Goal: Information Seeking & Learning: Learn about a topic

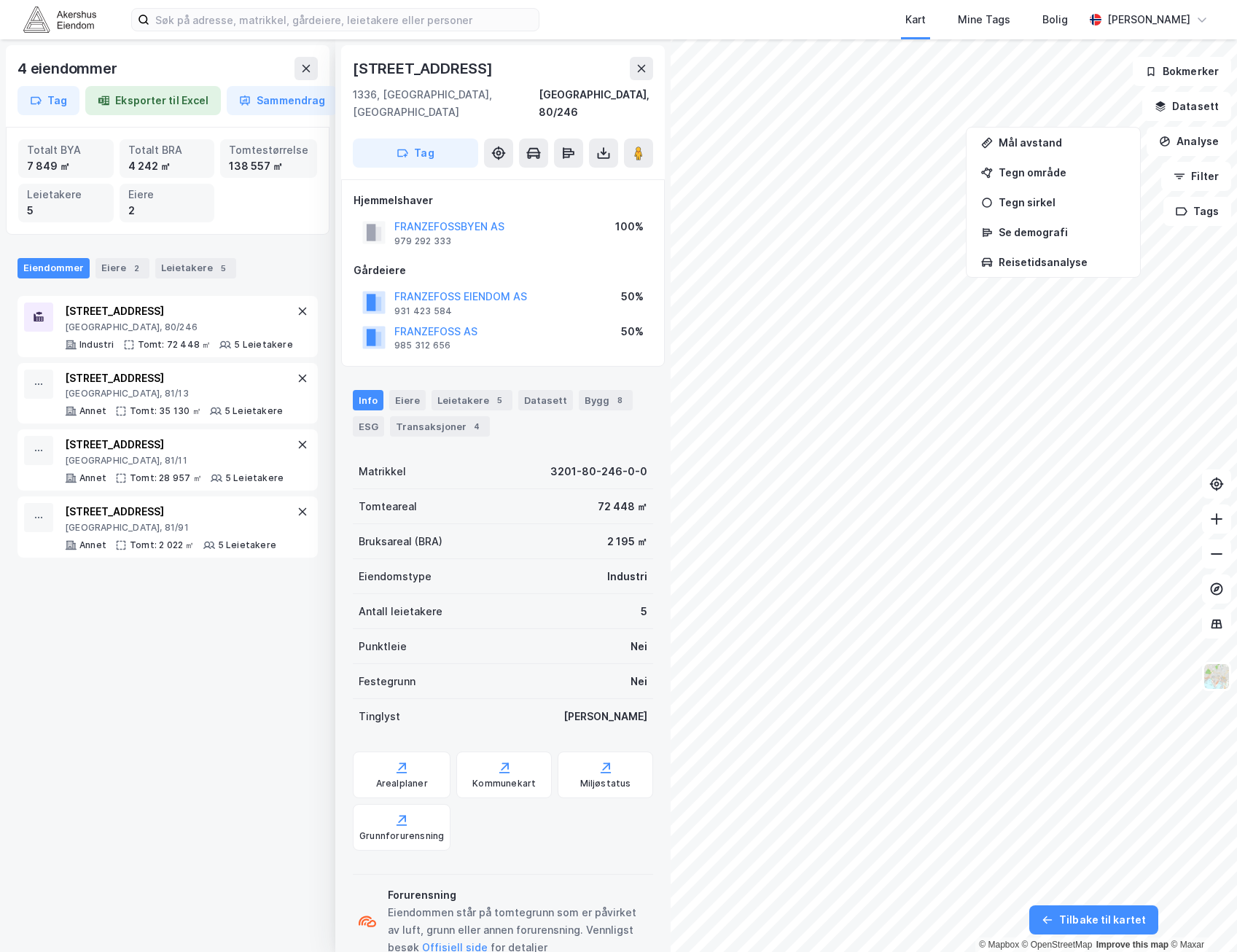
scroll to position [23, 0]
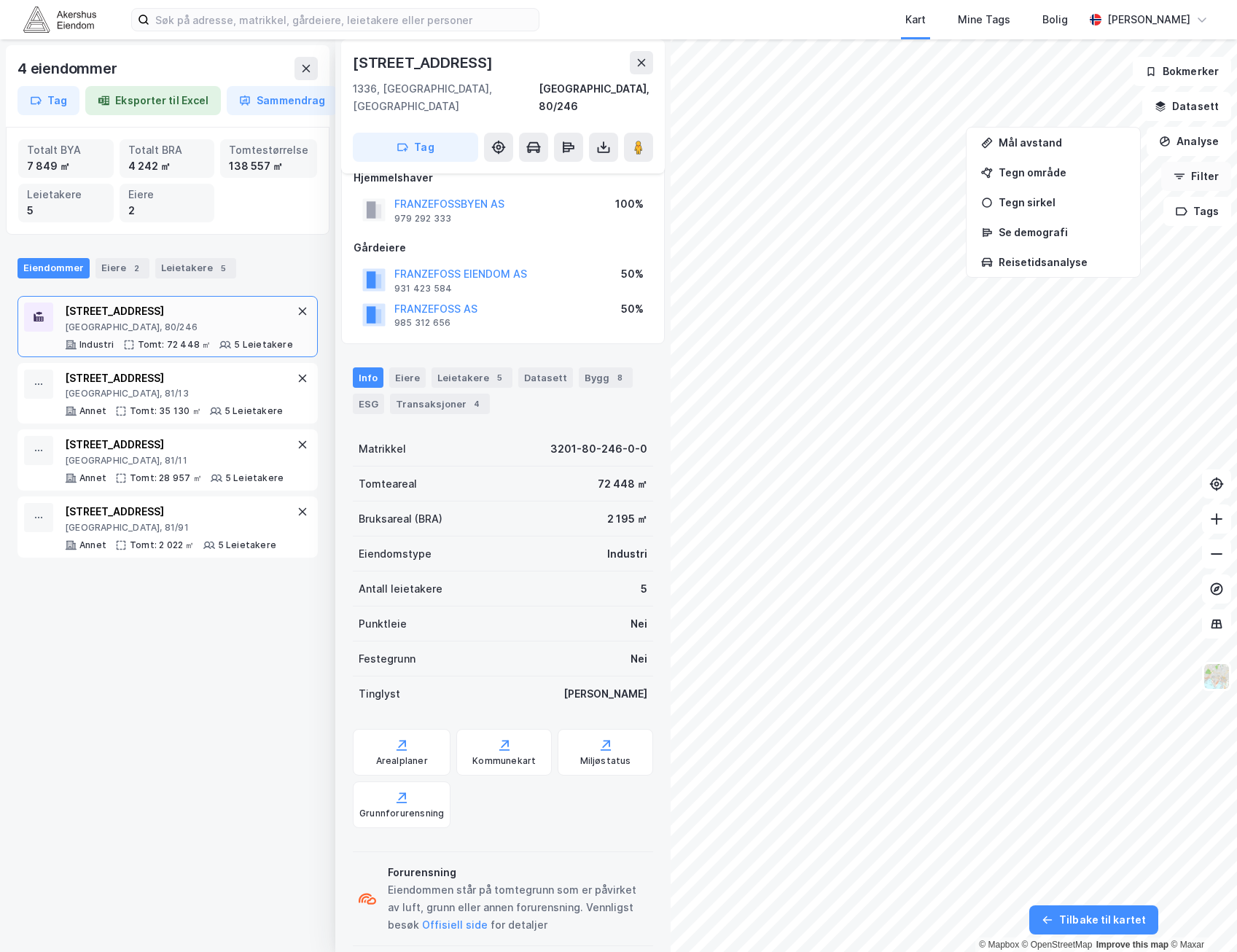
click at [1204, 177] on button "Filter" at bounding box center [1196, 176] width 70 height 29
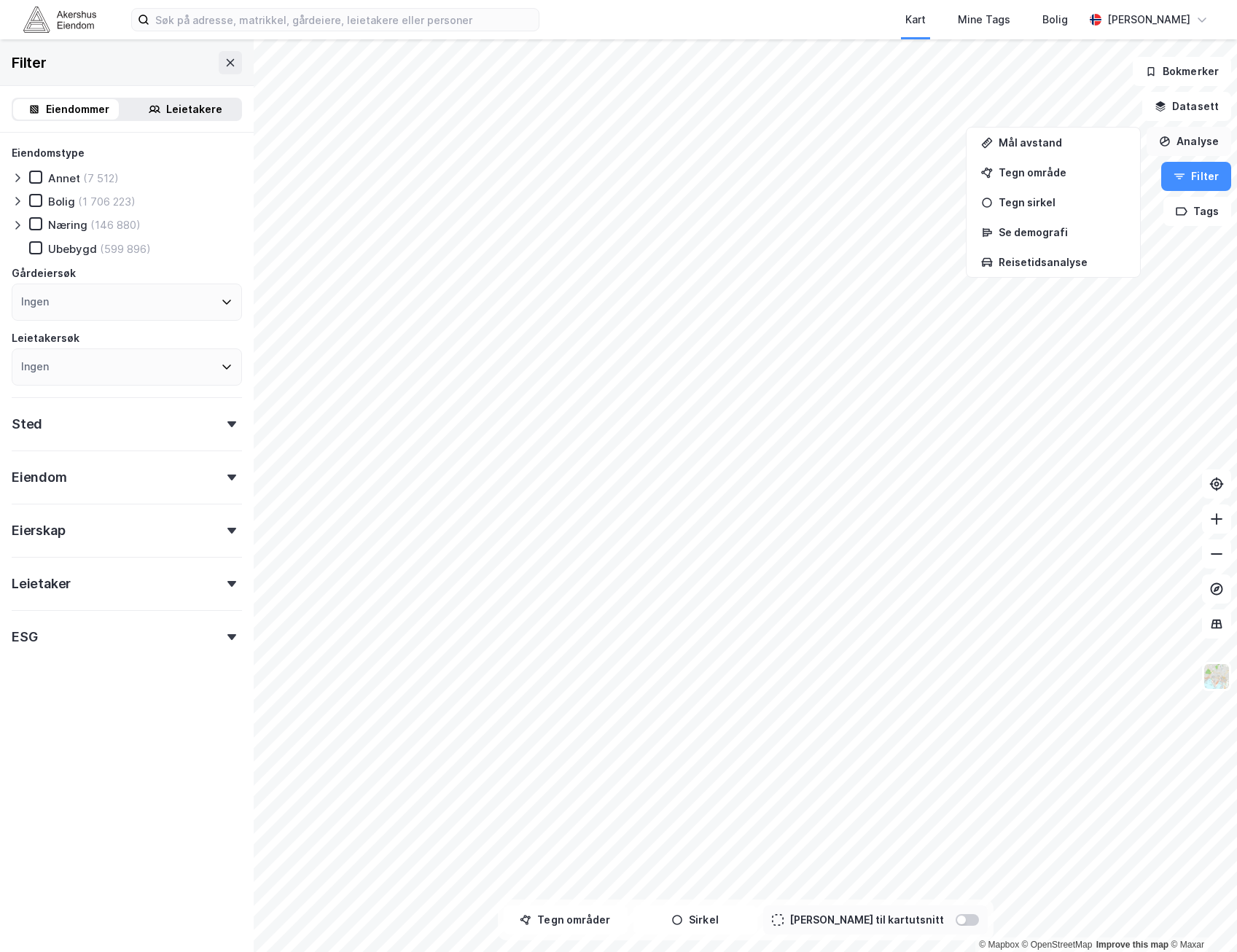
click at [1205, 140] on button "Analyse" at bounding box center [1189, 141] width 85 height 29
click at [1211, 134] on button "Analyse" at bounding box center [1189, 141] width 85 height 29
click at [1206, 95] on button "Datasett" at bounding box center [1187, 106] width 89 height 29
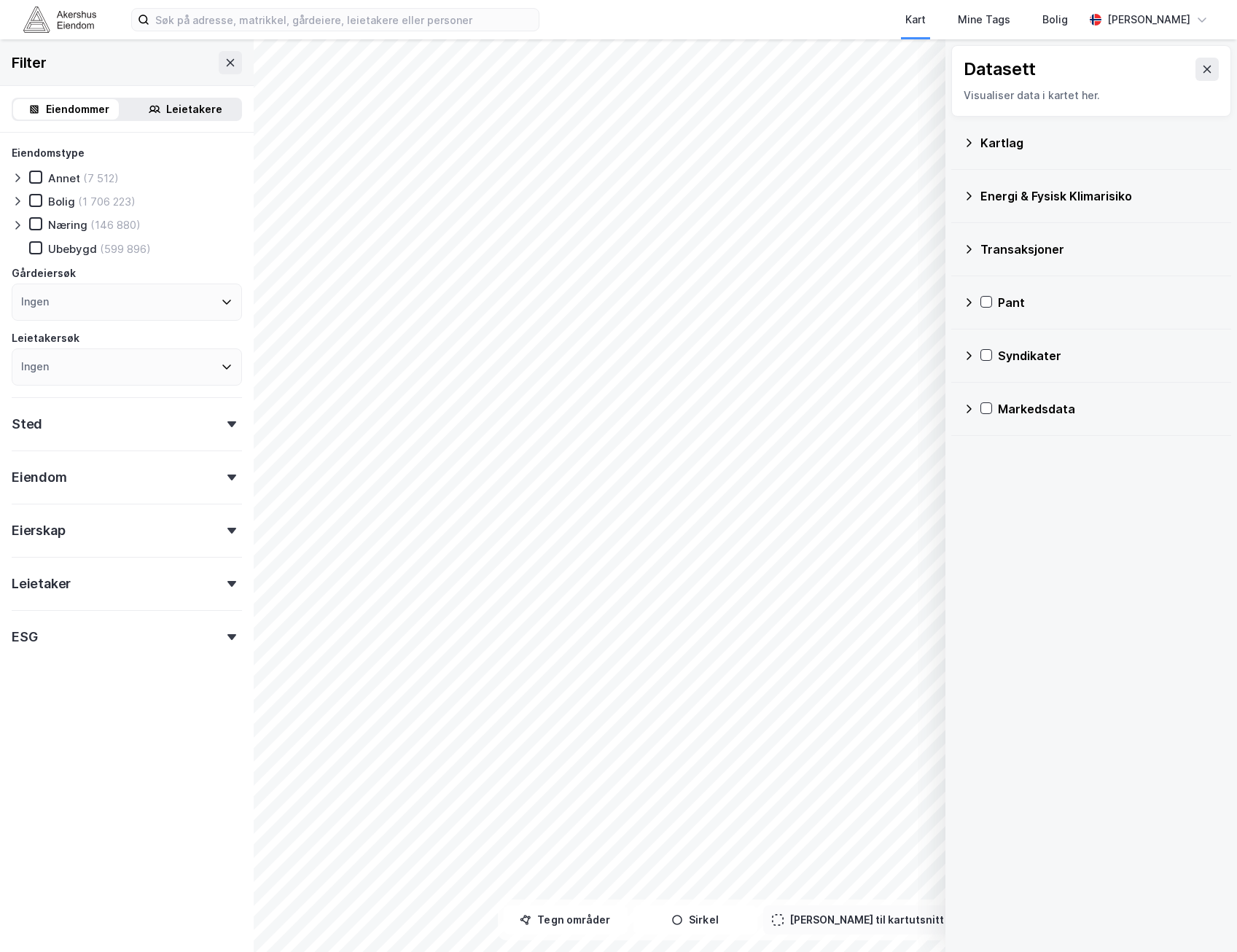
click at [1030, 148] on div "Kartlag" at bounding box center [1100, 143] width 239 height 18
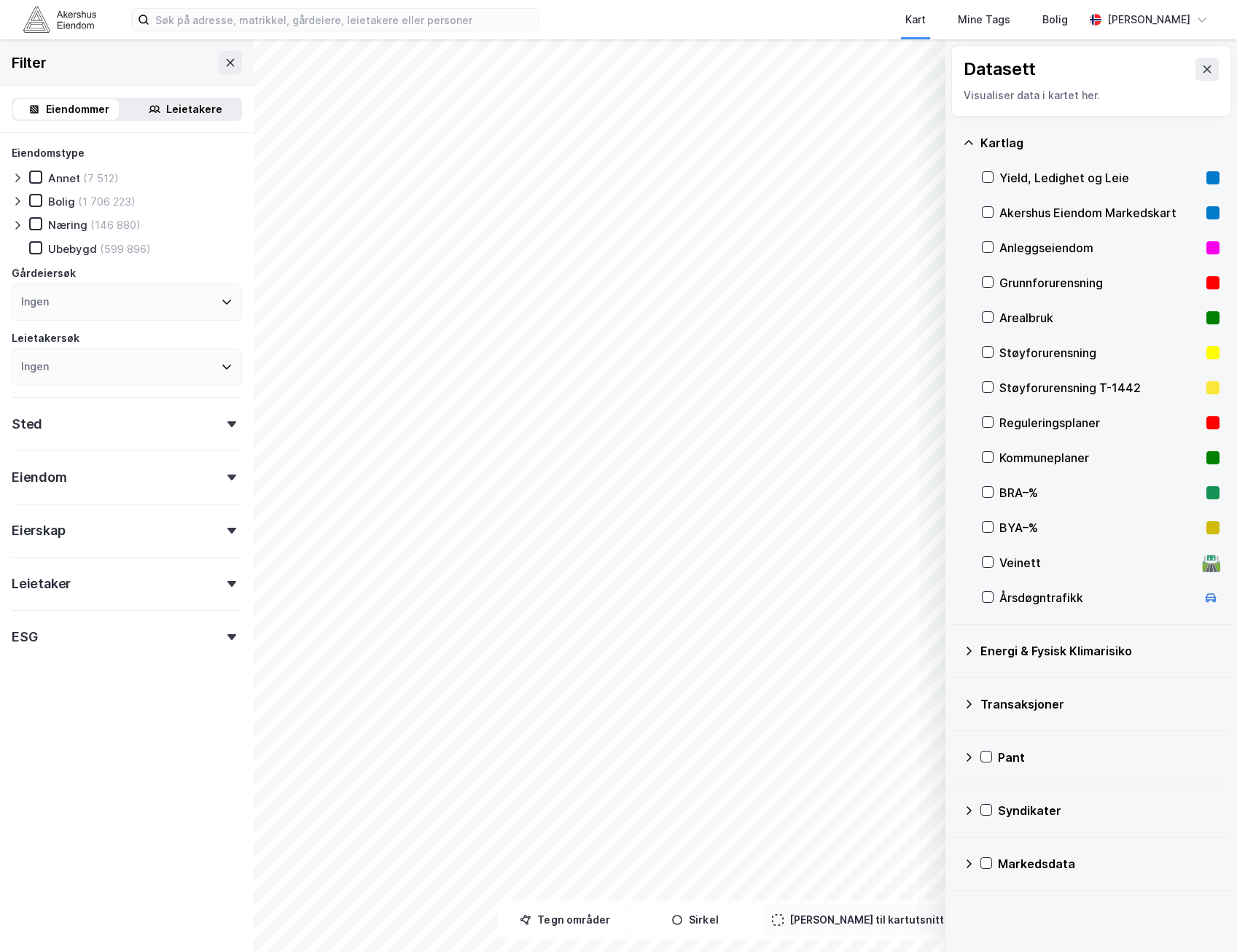
click at [1061, 426] on div "Reguleringsplaner" at bounding box center [1100, 423] width 201 height 18
click at [1202, 72] on icon at bounding box center [1207, 69] width 11 height 11
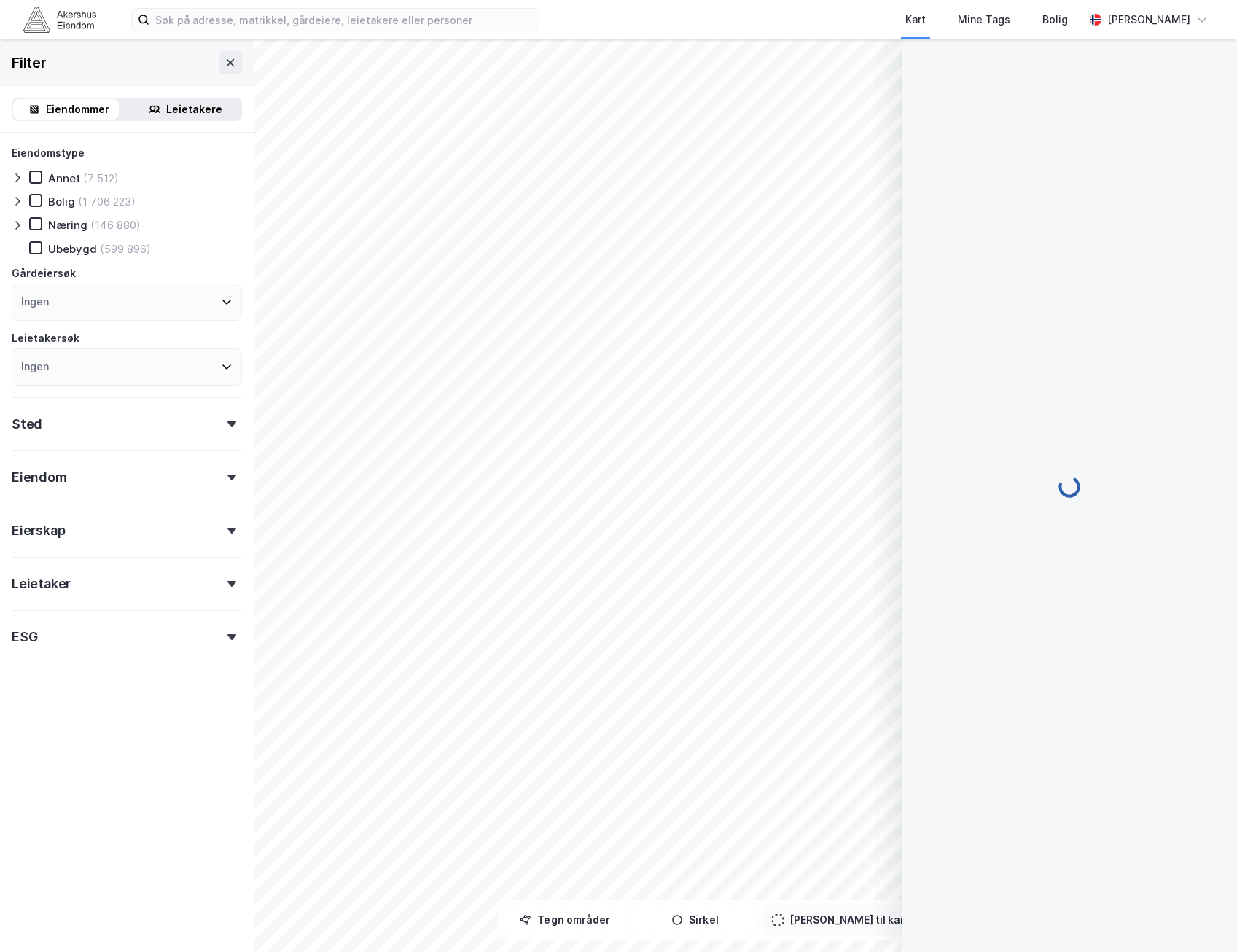
scroll to position [23, 0]
